Goal: Use online tool/utility: Use online tool/utility

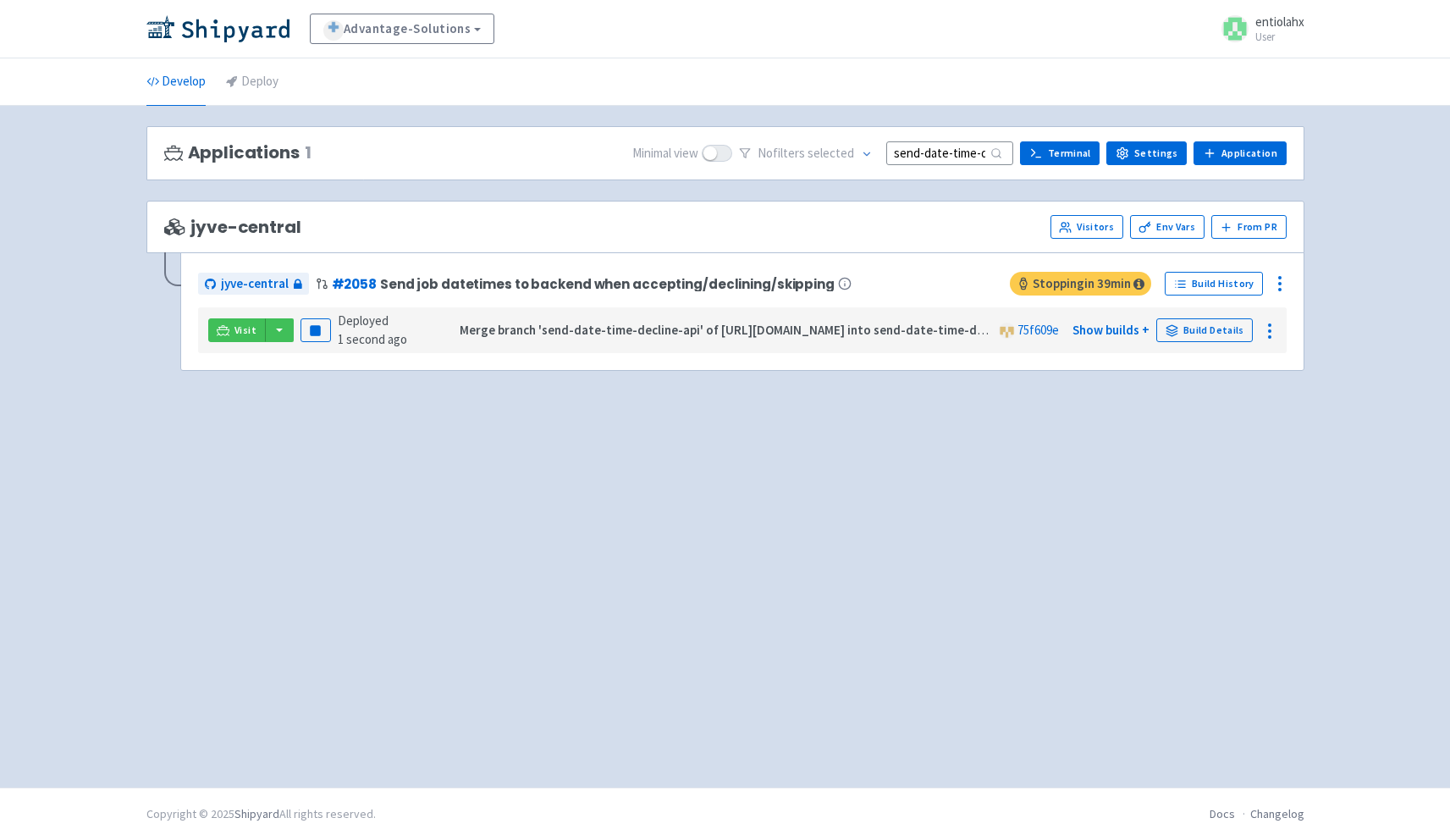
click at [943, 154] on input "send-date-time-decline-api" at bounding box center [950, 153] width 127 height 23
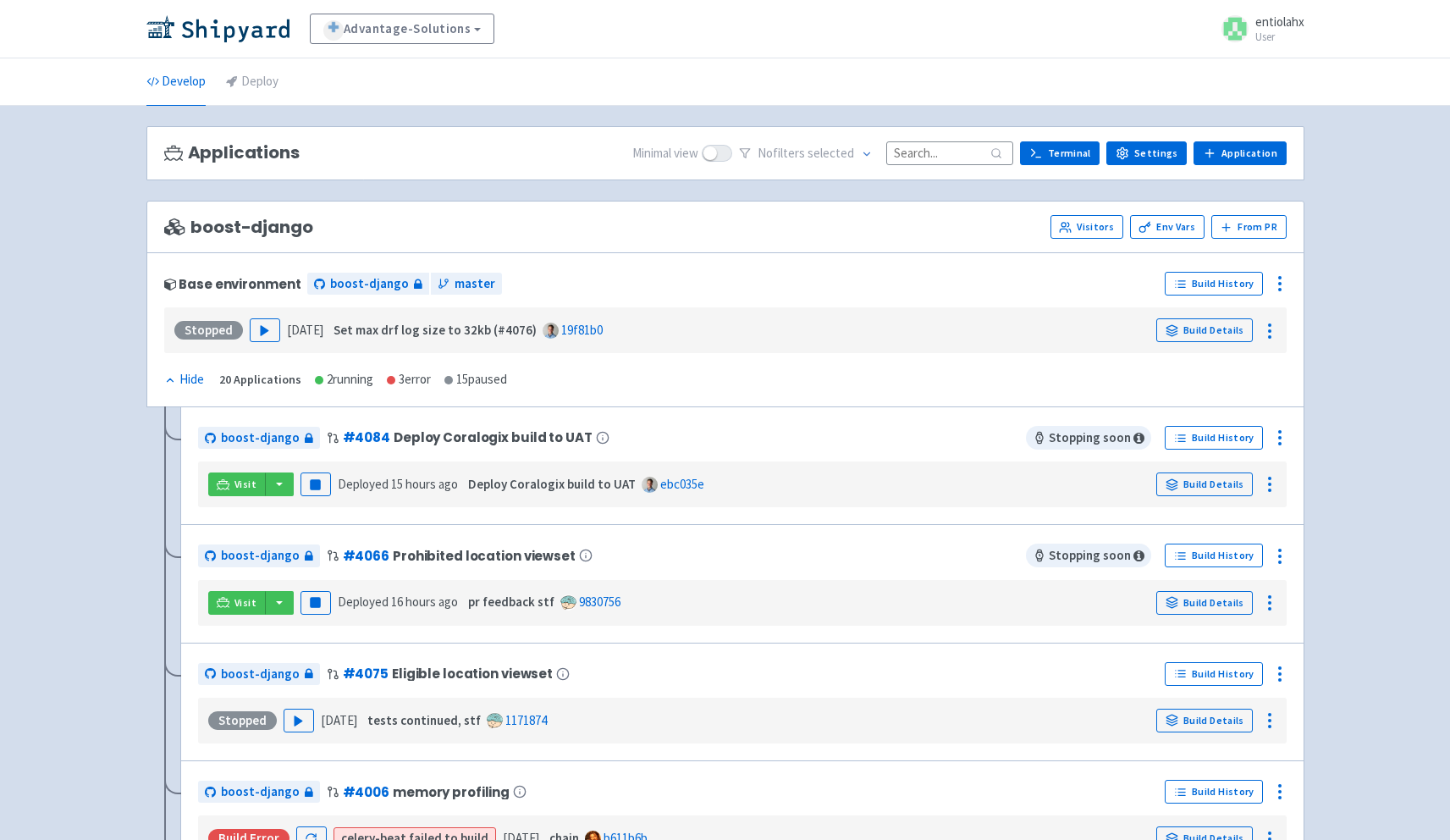
paste input "send-date-time-decline-api"
type input "send-date-time-decline-api"
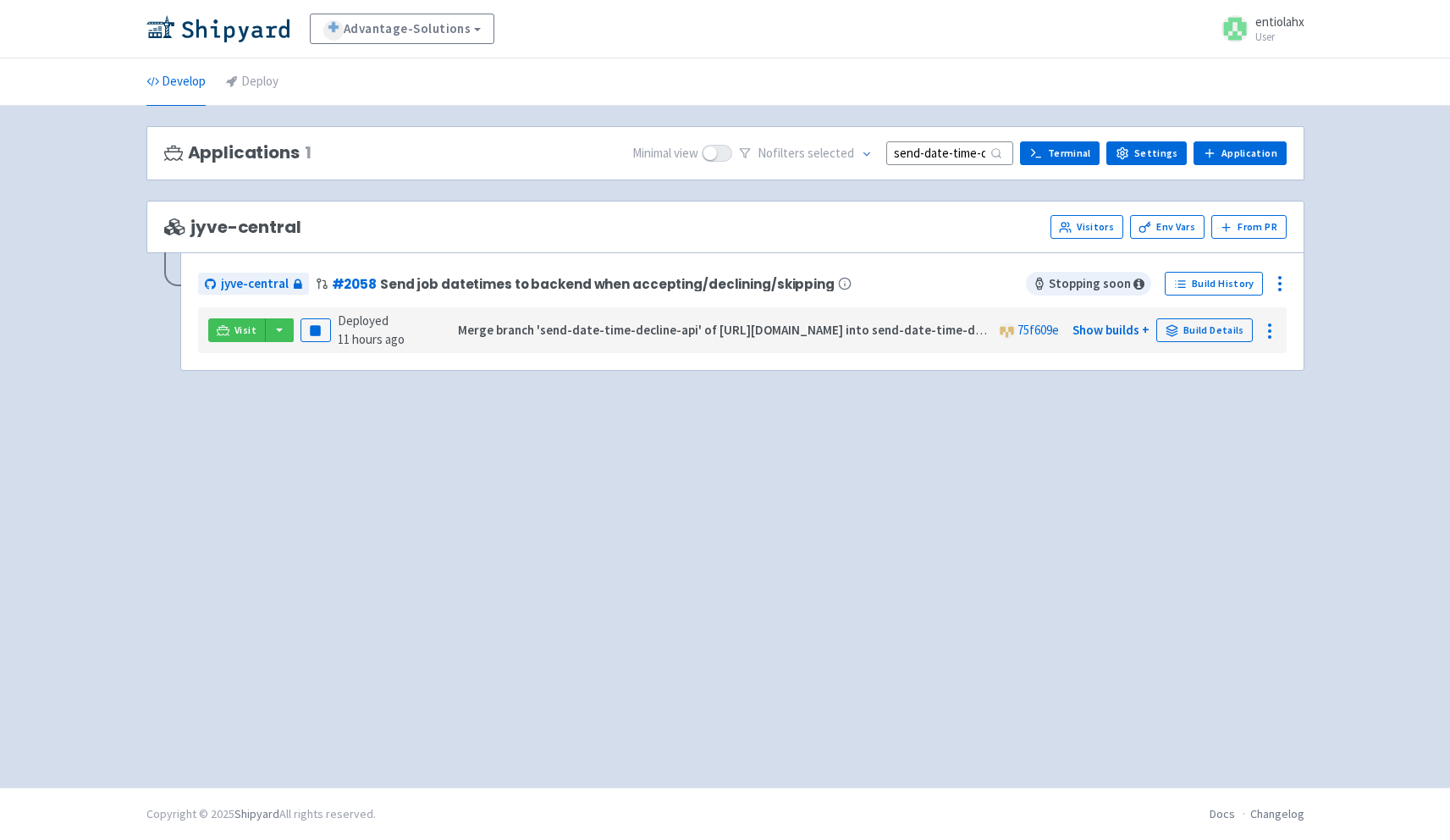
scroll to position [0, 53]
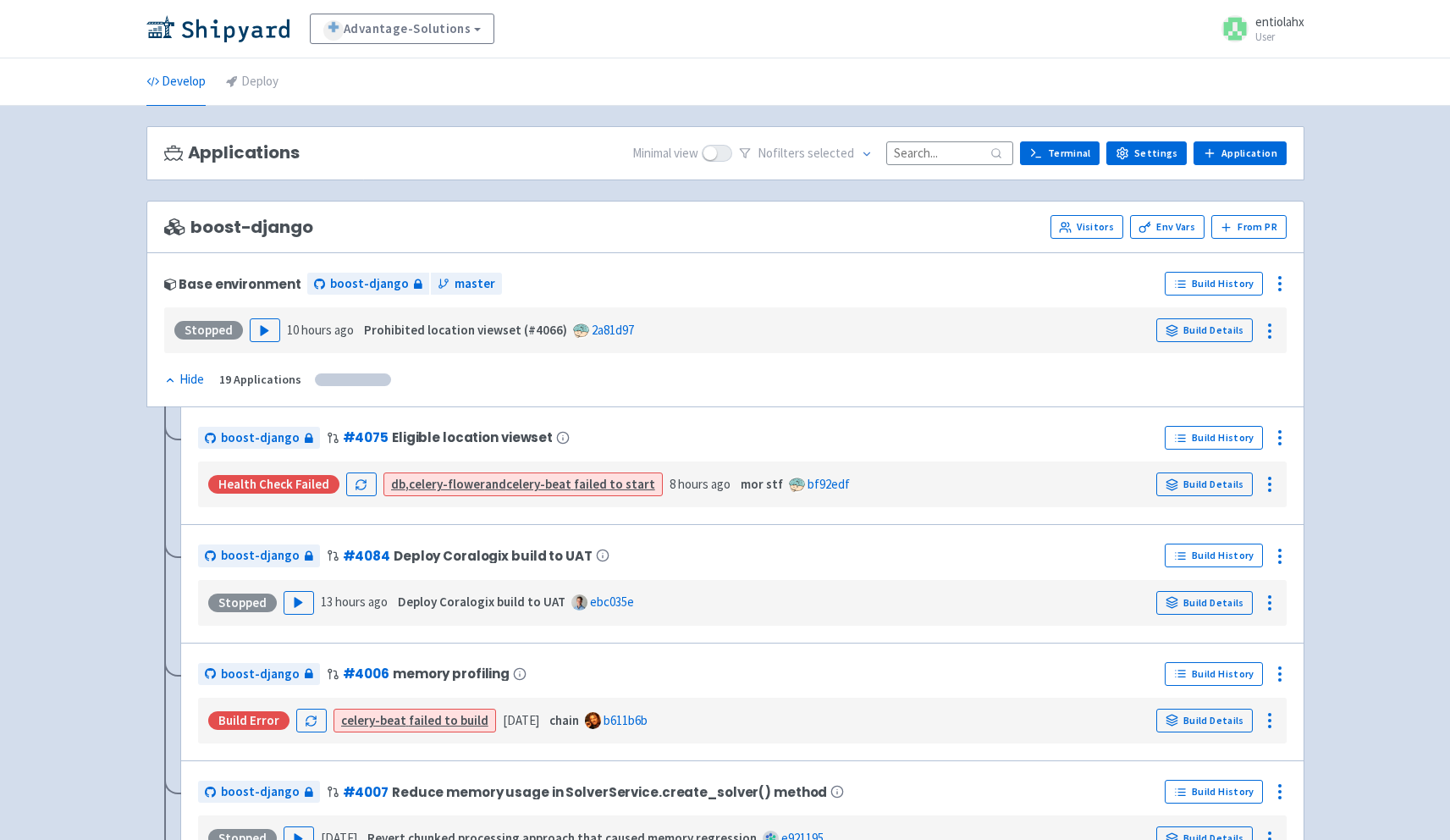
click at [972, 160] on input at bounding box center [950, 153] width 127 height 23
paste input "send-date-time-decline-api"
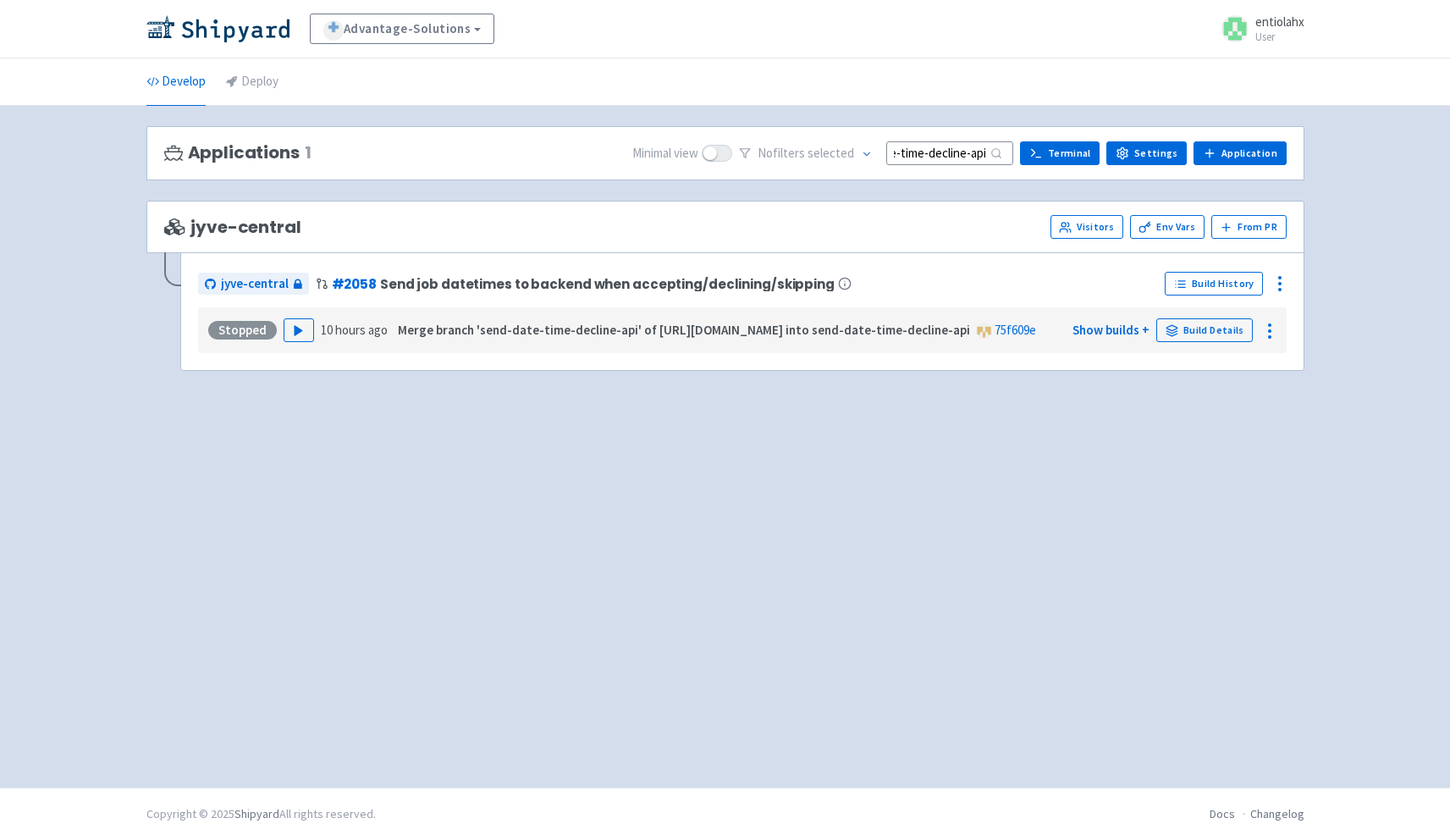
type input "send-date-time-decline-api"
click at [305, 327] on button "Play" at bounding box center [298, 330] width 31 height 24
click at [282, 341] on button "button" at bounding box center [279, 330] width 29 height 24
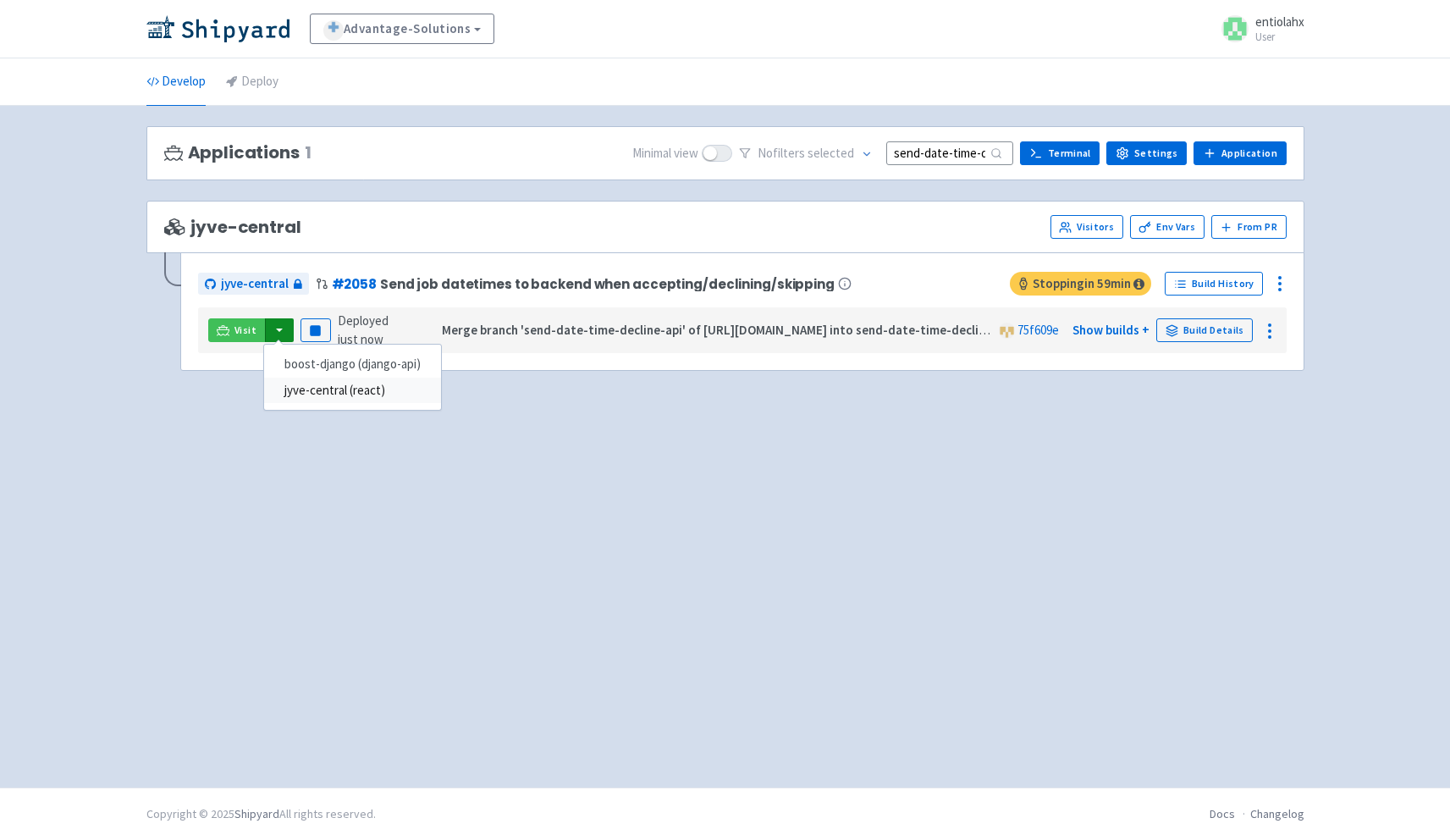
click at [348, 396] on link "jyve-central (react)" at bounding box center [353, 391] width 177 height 26
